Goal: Navigation & Orientation: Find specific page/section

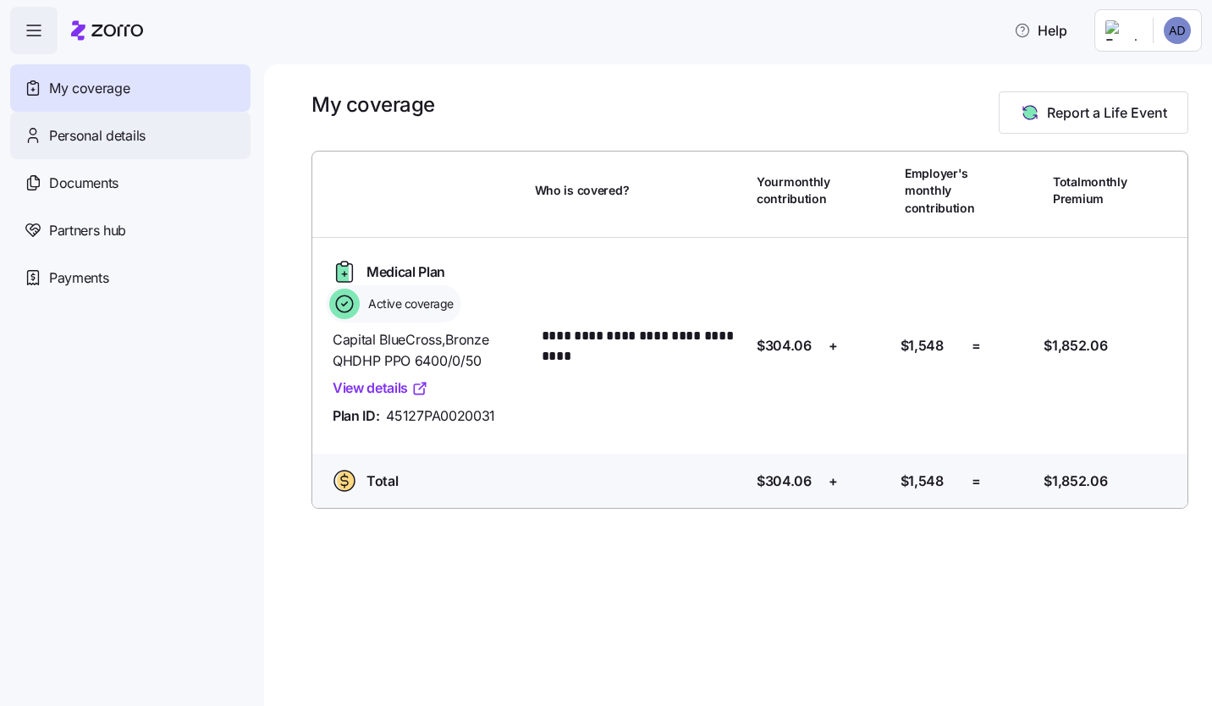
click at [108, 134] on span "Personal details" at bounding box center [97, 135] width 97 height 21
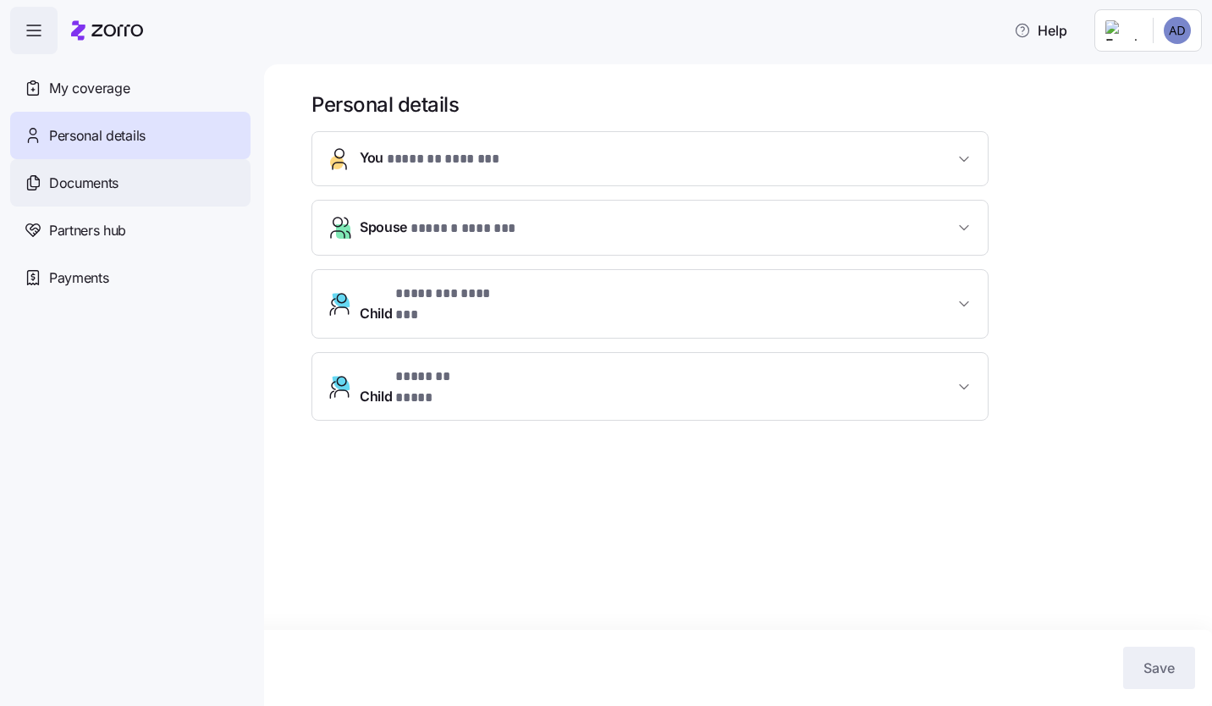
click at [88, 189] on span "Documents" at bounding box center [83, 183] width 69 height 21
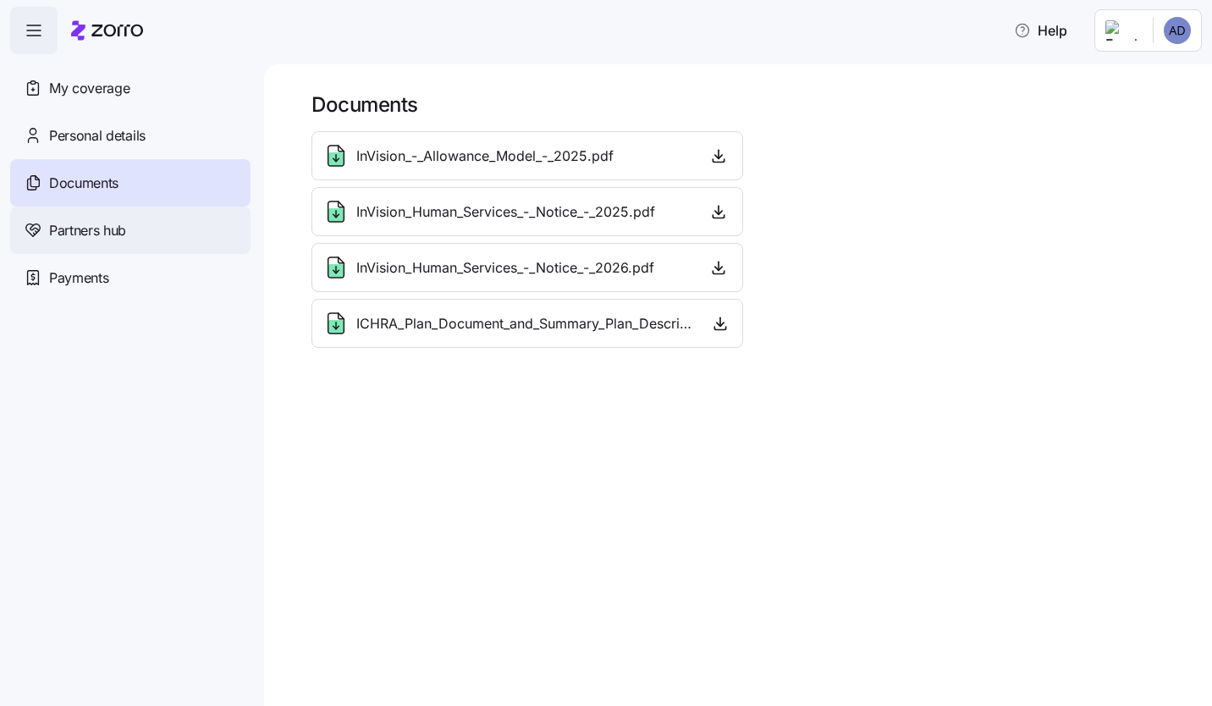
click at [92, 244] on div "Partners hub" at bounding box center [130, 230] width 240 height 47
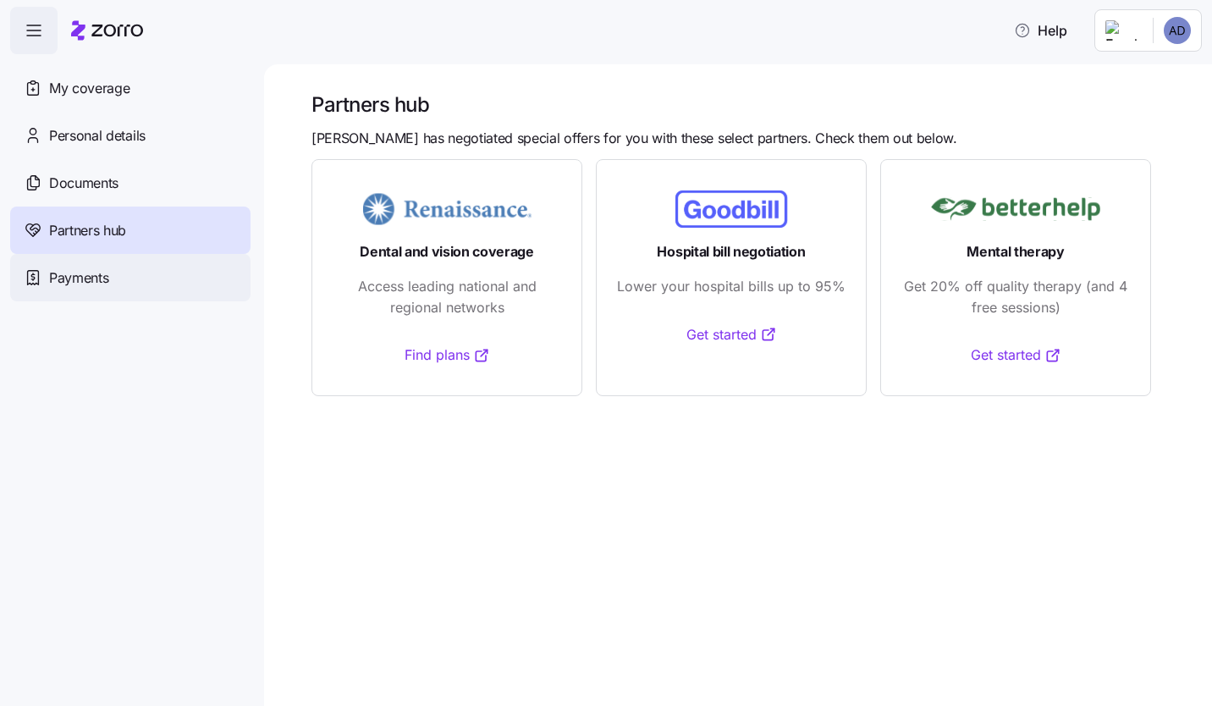
click at [91, 276] on span "Payments" at bounding box center [78, 278] width 59 height 21
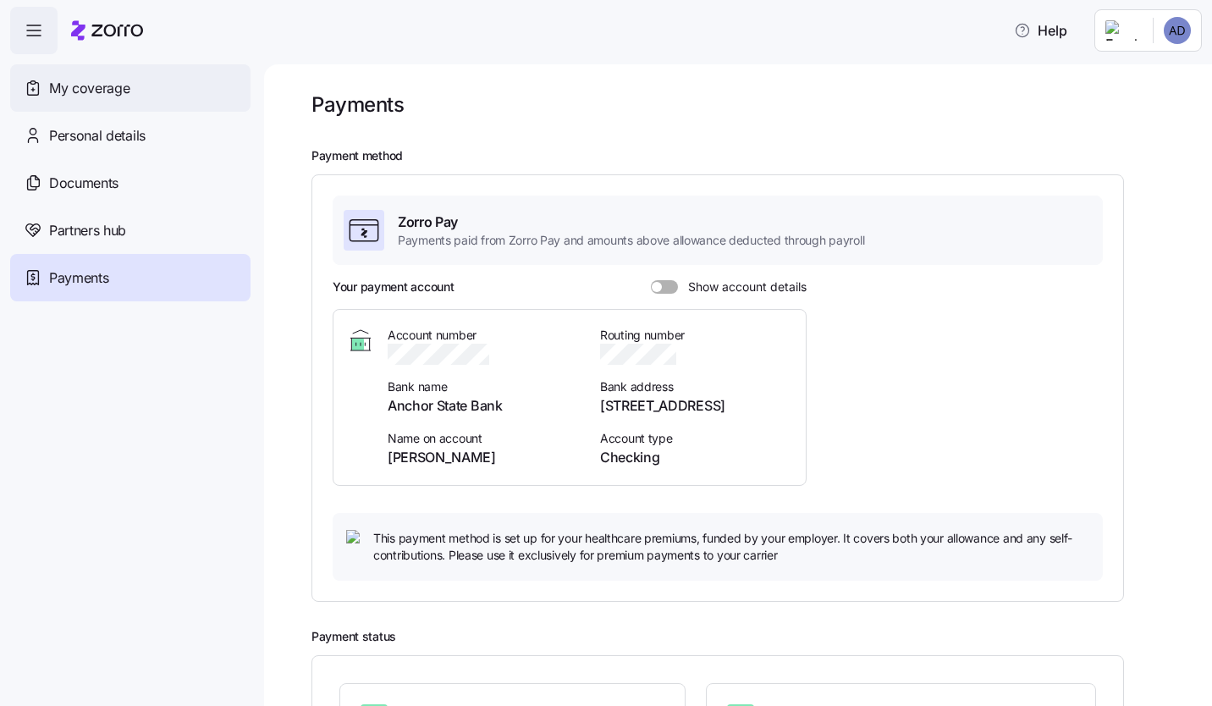
click at [104, 89] on span "My coverage" at bounding box center [89, 88] width 80 height 21
